Goal: Task Accomplishment & Management: Complete application form

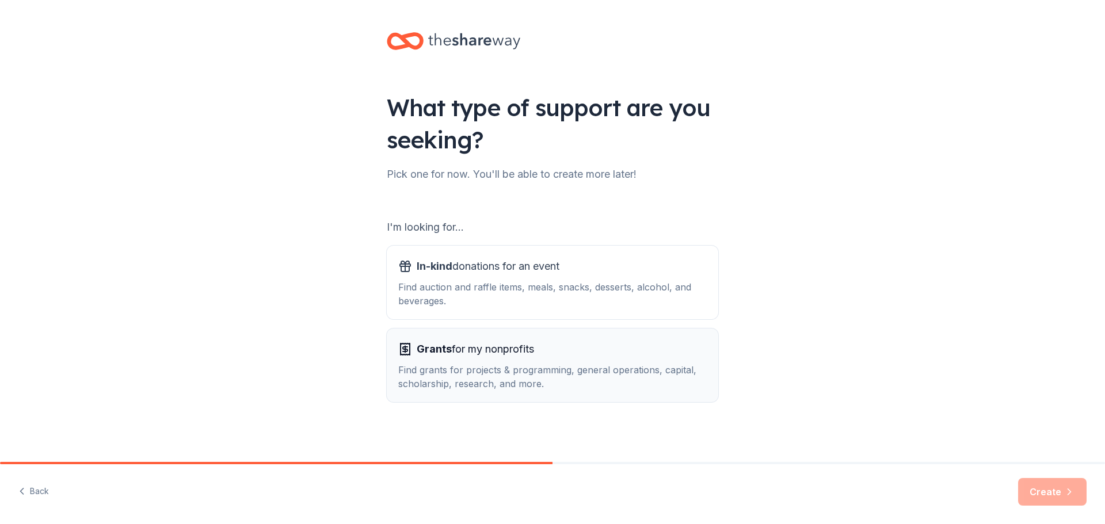
click at [480, 350] on span "Grants for my nonprofits" at bounding box center [475, 349] width 117 height 18
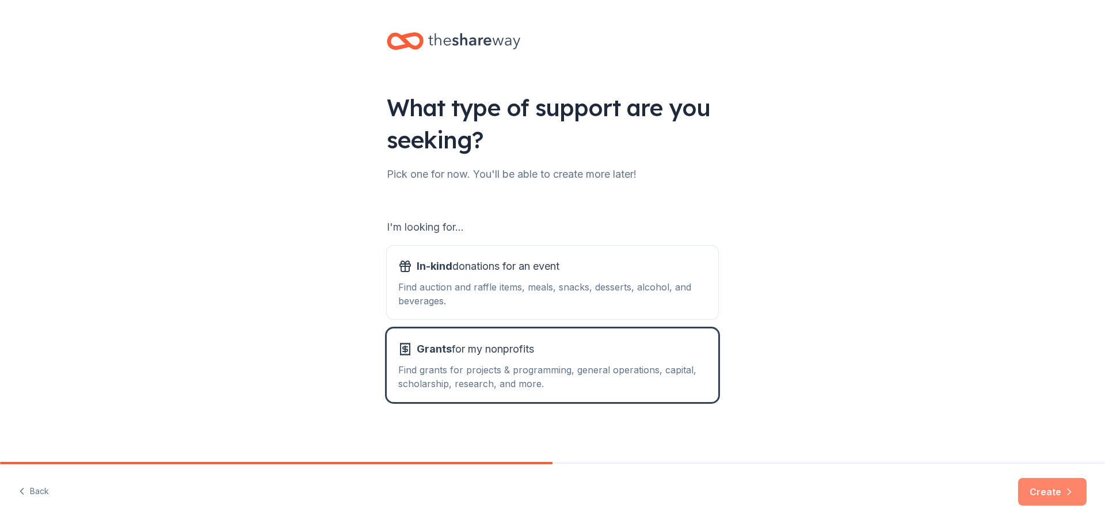
click at [1044, 495] on button "Create" at bounding box center [1052, 492] width 68 height 28
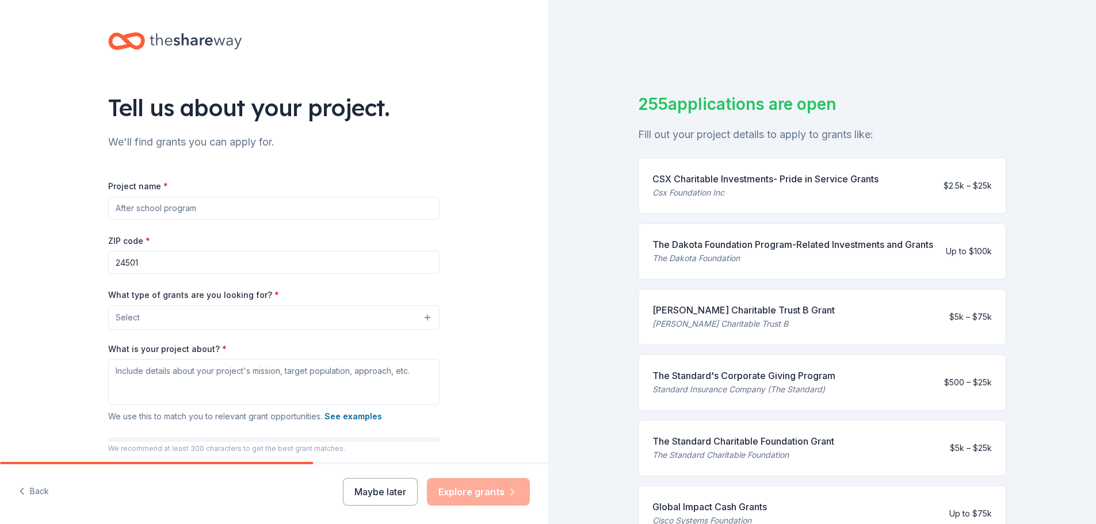
click at [203, 207] on input "Project name *" at bounding box center [273, 208] width 331 height 23
type input "SWAG Tutoring Program"
click at [417, 316] on button "Select" at bounding box center [275, 317] width 331 height 24
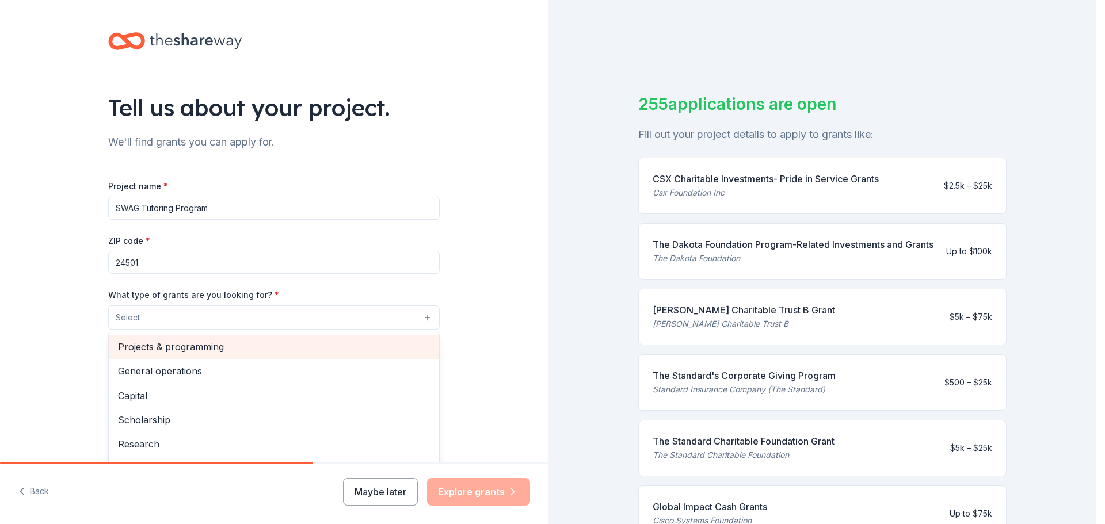
click at [162, 349] on span "Projects & programming" at bounding box center [274, 346] width 312 height 15
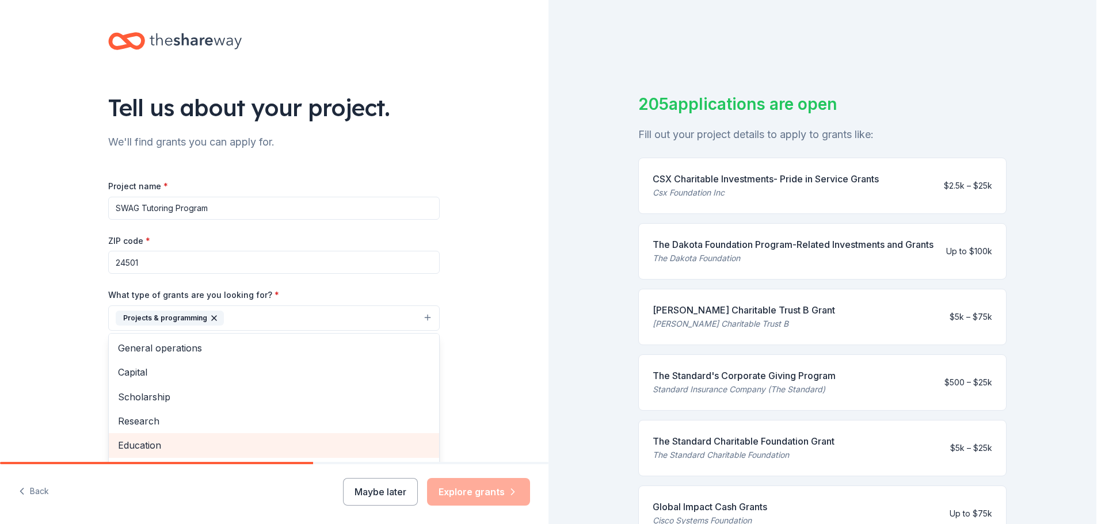
click at [150, 449] on span "Education" at bounding box center [274, 445] width 312 height 15
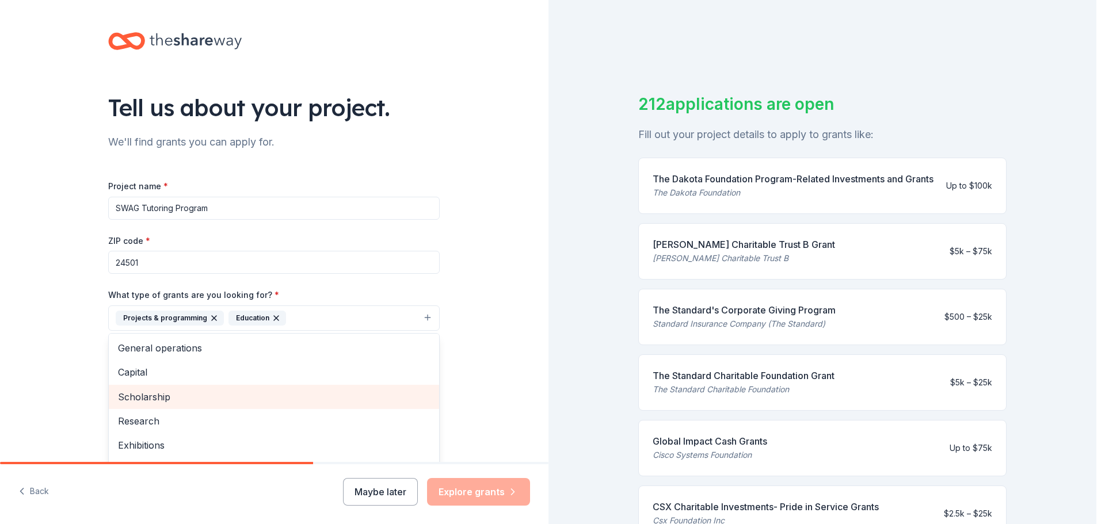
click at [162, 391] on span "Scholarship" at bounding box center [274, 396] width 312 height 15
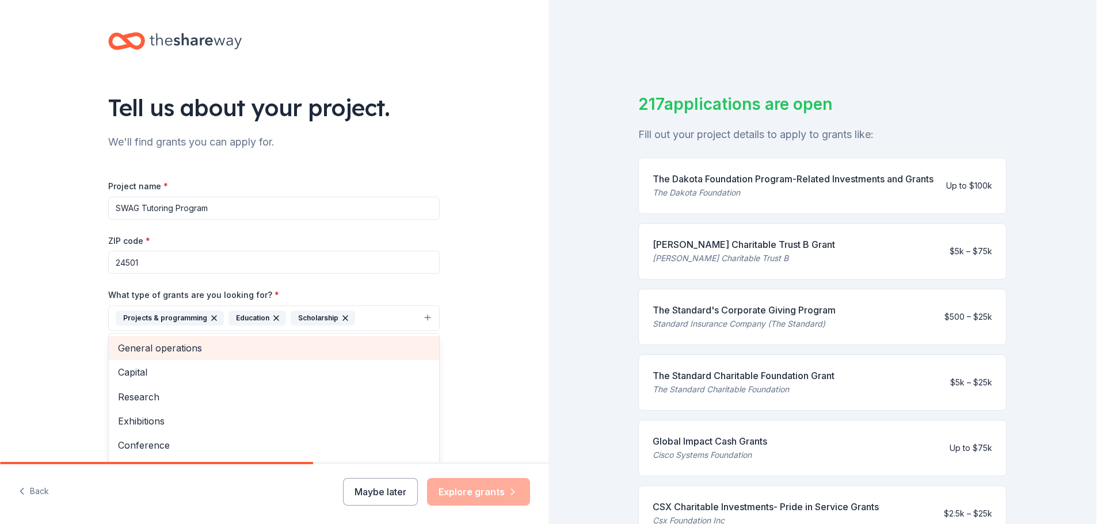
click at [161, 348] on span "General operations" at bounding box center [274, 348] width 312 height 15
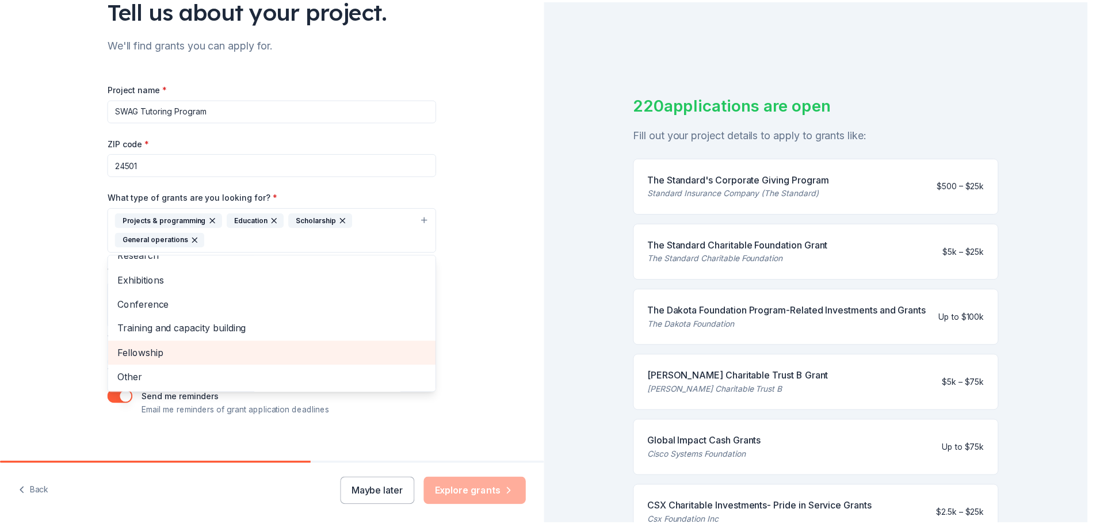
scroll to position [109, 0]
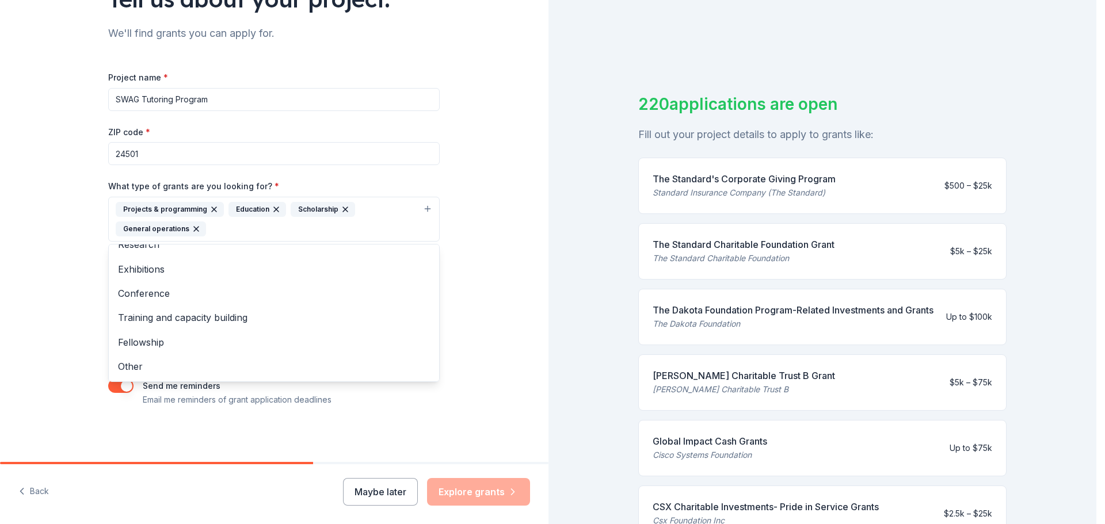
click at [478, 359] on div "Tell us about your project. We'll find grants you can apply for. Project name *…" at bounding box center [274, 176] width 548 height 571
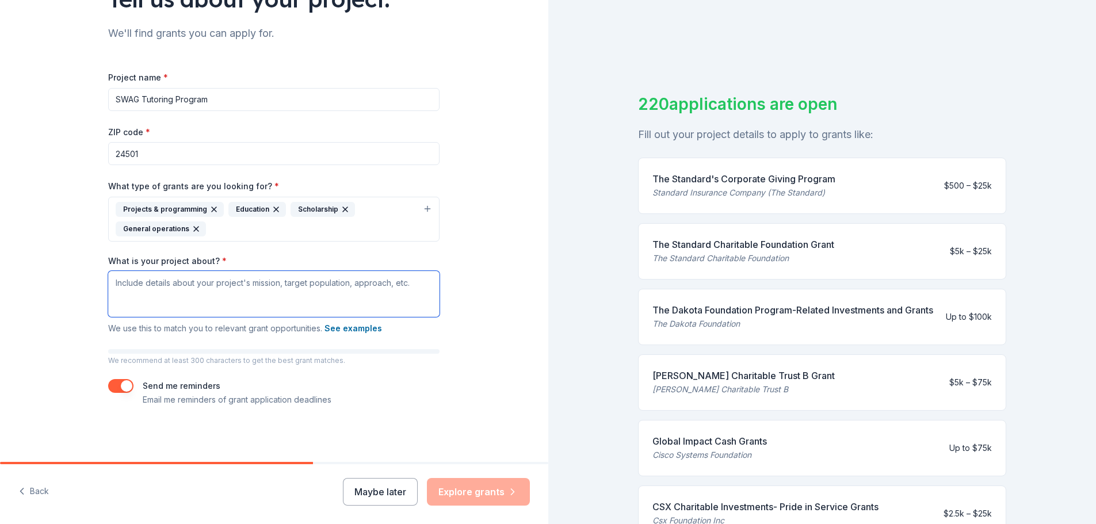
click at [196, 284] on textarea "What is your project about? *" at bounding box center [273, 294] width 331 height 46
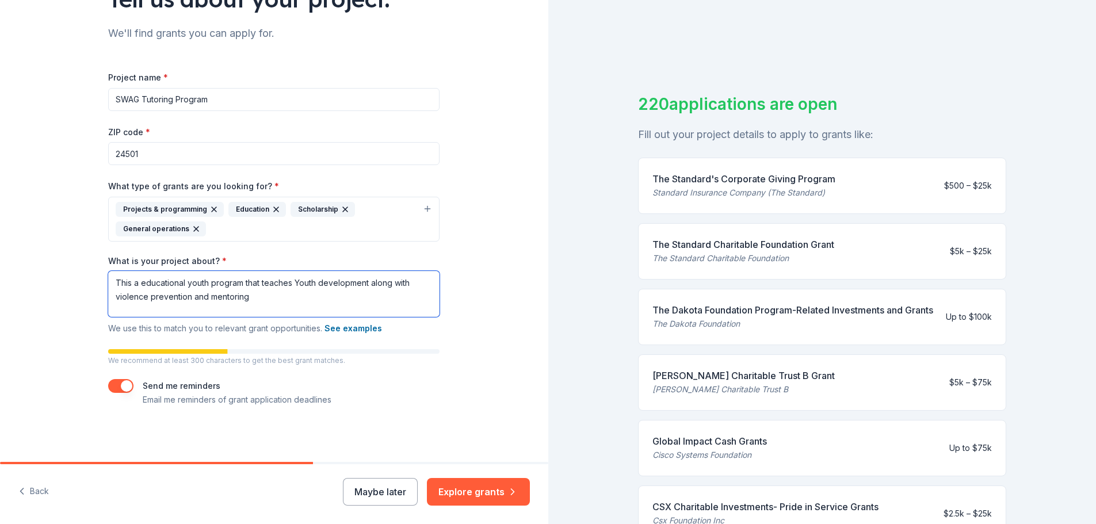
click at [134, 284] on textarea "This a educational youth program that teaches Youth development along with viol…" at bounding box center [273, 294] width 331 height 46
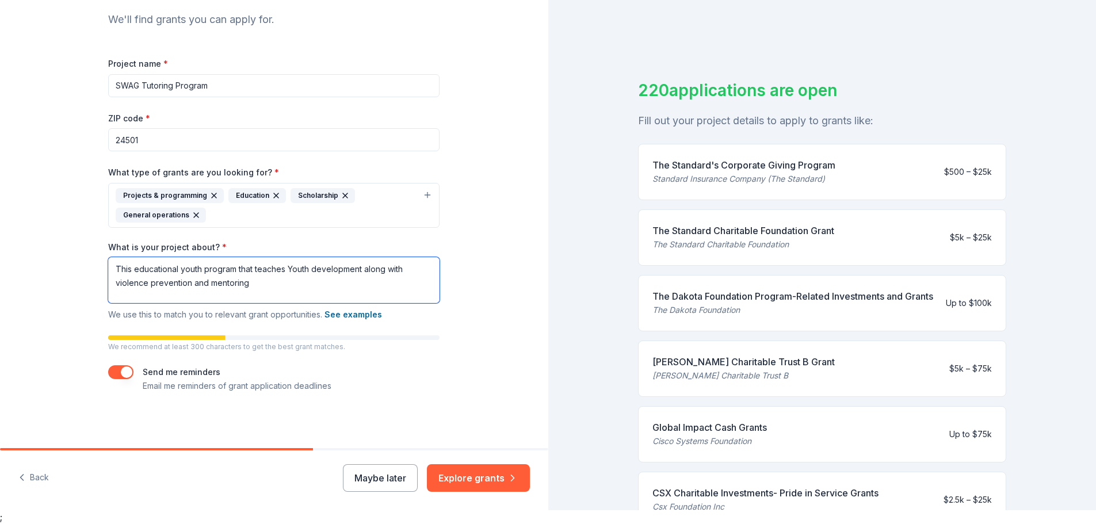
click at [245, 285] on textarea "This educational youth program that teaches Youth development along with violen…" at bounding box center [273, 280] width 331 height 46
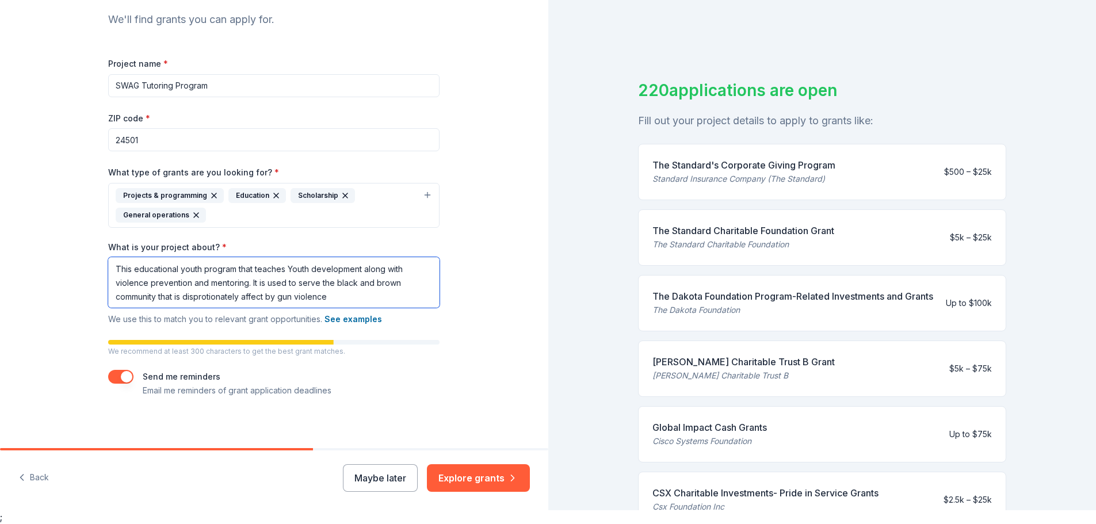
click at [216, 296] on textarea "This educational youth program that teaches Youth development along with violen…" at bounding box center [273, 282] width 331 height 51
click at [204, 297] on textarea "This educational youth program that teaches Youth development along with violen…" at bounding box center [273, 282] width 331 height 51
click at [338, 298] on textarea "This educational youth program that teaches Youth development along with violen…" at bounding box center [273, 282] width 331 height 51
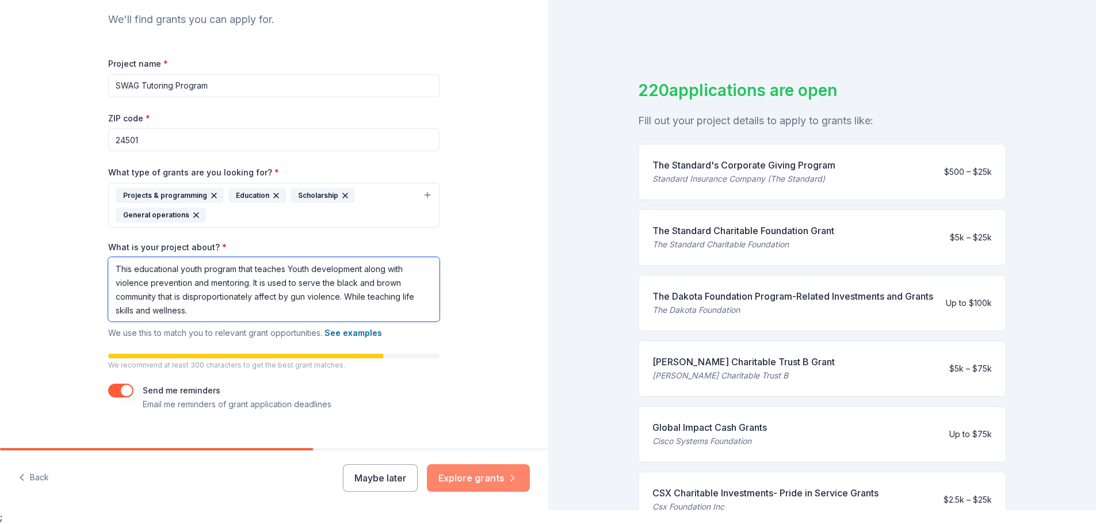
type textarea "This educational youth program that teaches Youth development along with violen…"
click at [478, 480] on button "Explore grants" at bounding box center [478, 478] width 103 height 28
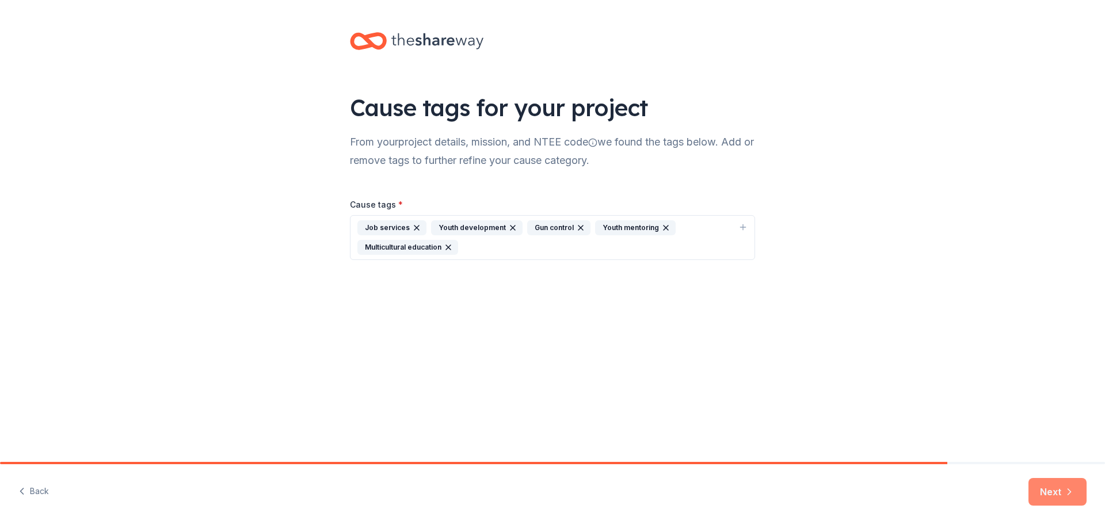
click at [1053, 494] on button "Next" at bounding box center [1057, 492] width 58 height 28
